Goal: Task Accomplishment & Management: Manage account settings

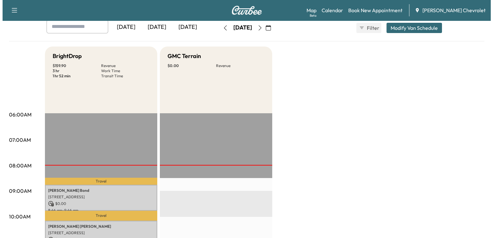
scroll to position [94, 0]
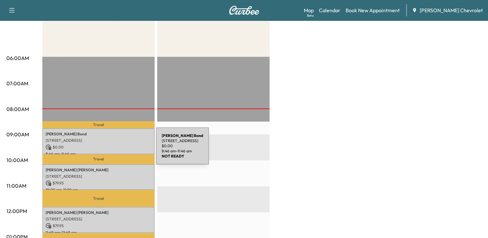
click at [109, 148] on p "$ 0.00" at bounding box center [99, 147] width 106 height 6
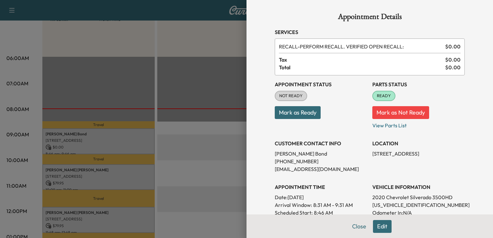
scroll to position [0, 0]
click at [303, 115] on button "Mark as Ready" at bounding box center [298, 112] width 46 height 13
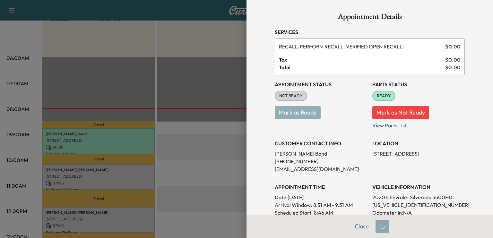
click at [360, 228] on button "Close" at bounding box center [362, 226] width 22 height 13
click at [189, 138] on div at bounding box center [246, 119] width 493 height 238
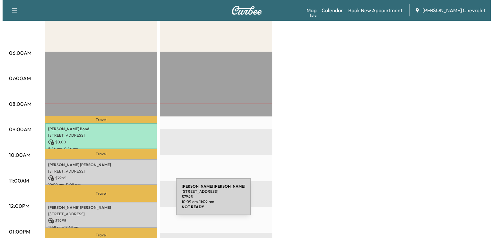
scroll to position [100, 0]
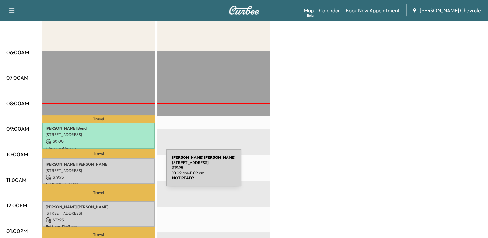
click at [118, 172] on div "Brenda Herbers 3204 CRESCENT AVE, ERLANGER, KY 41018, United States of America …" at bounding box center [98, 172] width 112 height 26
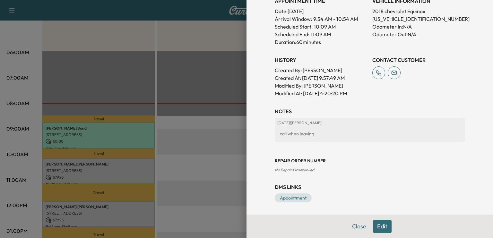
scroll to position [0, 0]
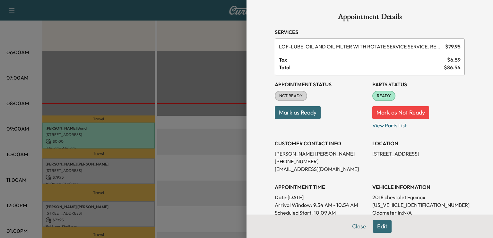
click at [307, 115] on button "Mark as Ready" at bounding box center [298, 112] width 46 height 13
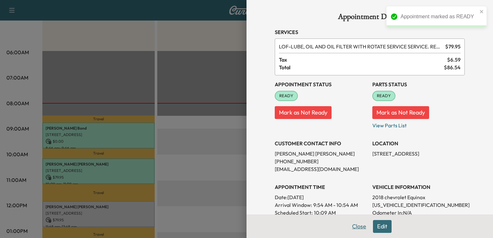
click at [360, 227] on button "Close" at bounding box center [359, 226] width 22 height 13
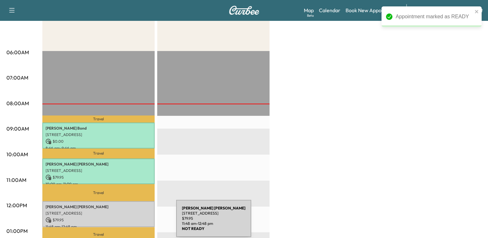
click at [128, 224] on p "11:48 am - 12:48 pm" at bounding box center [99, 226] width 106 height 5
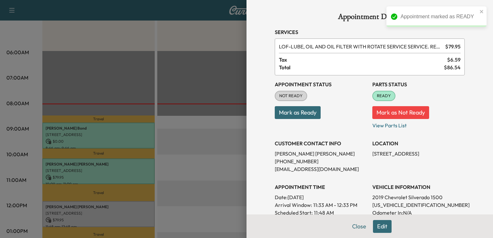
click at [304, 115] on button "Mark as Ready" at bounding box center [298, 112] width 46 height 13
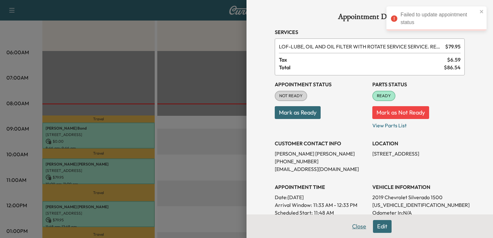
click at [348, 228] on button "Close" at bounding box center [359, 226] width 22 height 13
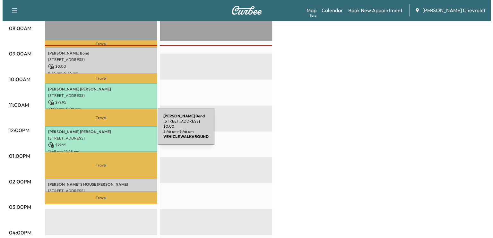
scroll to position [176, 0]
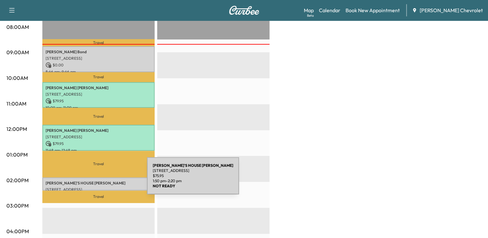
click at [99, 181] on p "[PERSON_NAME]'S HOUSE [PERSON_NAME]" at bounding box center [99, 183] width 106 height 5
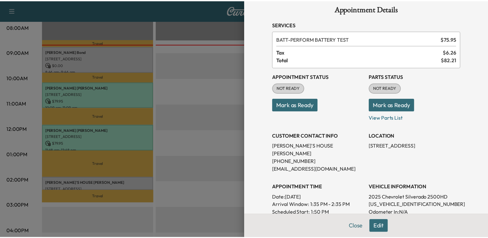
scroll to position [0, 0]
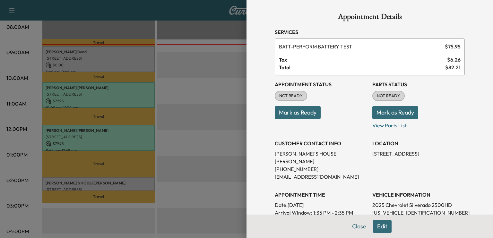
click at [356, 231] on button "Close" at bounding box center [359, 226] width 22 height 13
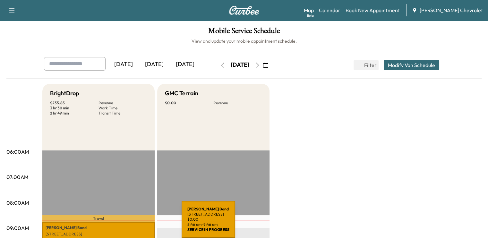
click at [134, 223] on div "[PERSON_NAME] [STREET_ADDRESS] $ 0.00 8:46 am - 9:46 am" at bounding box center [98, 235] width 112 height 26
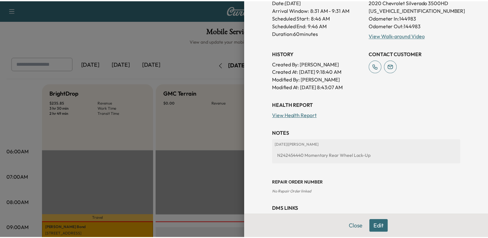
scroll to position [199, 0]
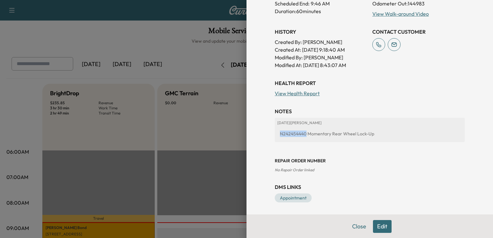
drag, startPoint x: 276, startPoint y: 134, endPoint x: 301, endPoint y: 134, distance: 24.7
click at [301, 134] on div "N242454440 Momentary Rear Wheel Lock-Up" at bounding box center [369, 134] width 185 height 12
copy div "N242454440"
click at [349, 230] on button "Close" at bounding box center [359, 226] width 22 height 13
